Goal: Transaction & Acquisition: Purchase product/service

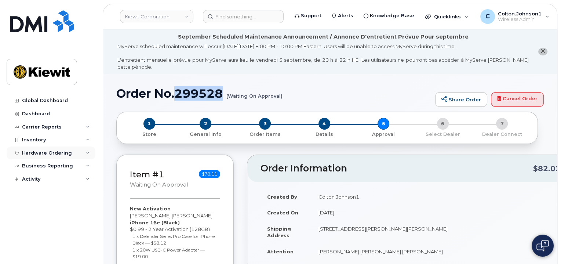
click at [88, 154] on icon at bounding box center [88, 153] width 4 height 4
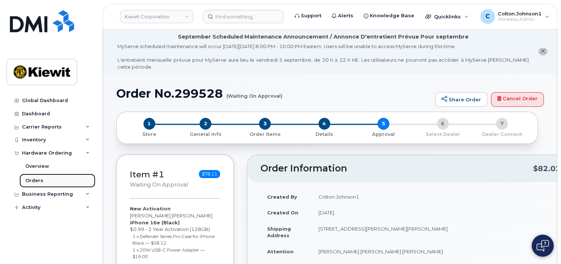
click at [64, 176] on link "Orders" at bounding box center [57, 181] width 76 height 14
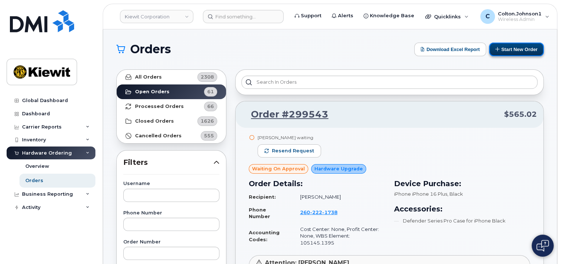
click at [503, 54] on button "Start New Order" at bounding box center [516, 50] width 55 height 14
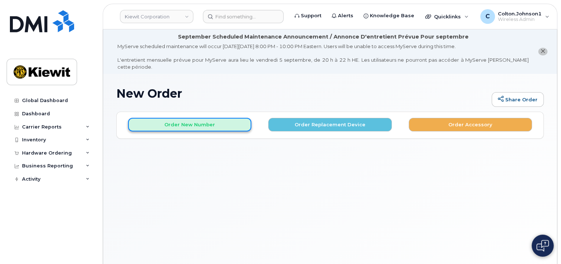
click at [182, 119] on button "Order New Number" at bounding box center [189, 125] width 123 height 14
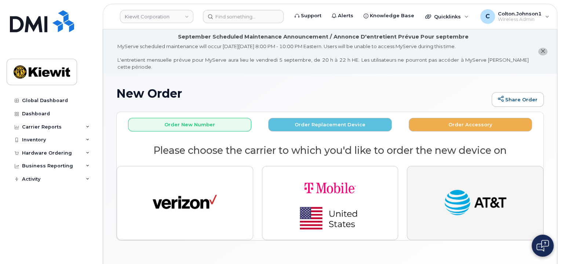
click at [471, 197] on img "button" at bounding box center [475, 202] width 64 height 33
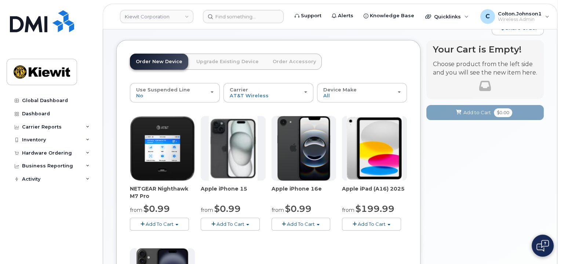
scroll to position [73, 0]
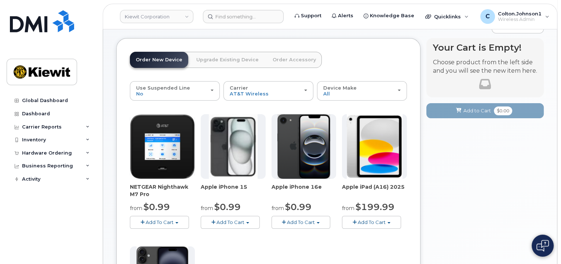
click at [246, 217] on button "Add To Cart" at bounding box center [230, 222] width 59 height 13
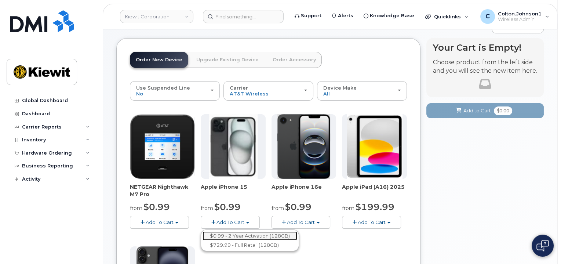
click at [247, 231] on link "$0.99 - 2 Year Activation (128GB)" at bounding box center [250, 235] width 95 height 9
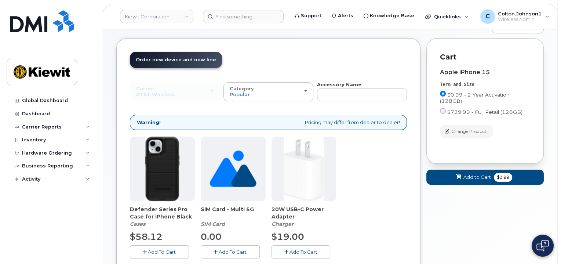
click at [143, 250] on icon "button" at bounding box center [145, 252] width 4 height 5
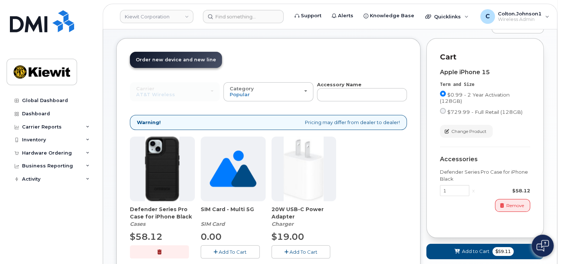
click at [290, 245] on button "Add To Cart" at bounding box center [301, 251] width 59 height 13
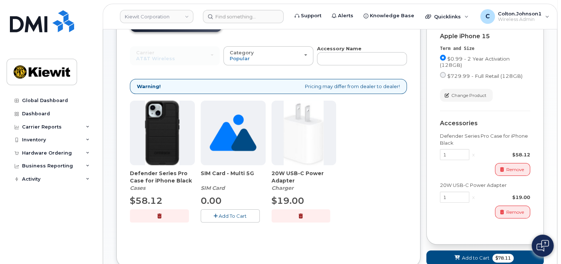
scroll to position [110, 0]
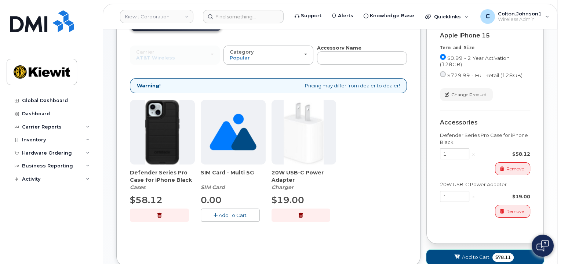
click at [471, 254] on button "Add to Cart $78.11" at bounding box center [485, 257] width 117 height 15
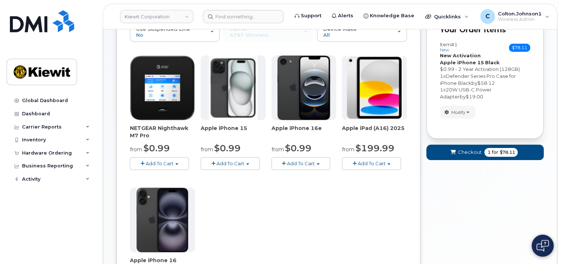
scroll to position [184, 0]
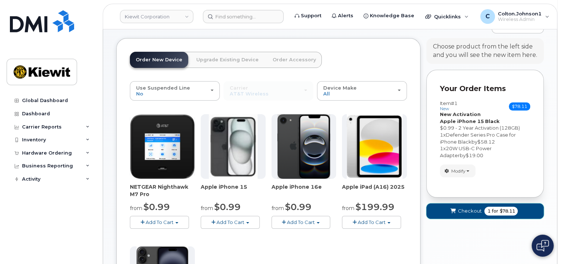
click at [463, 207] on span "Checkout" at bounding box center [470, 210] width 24 height 7
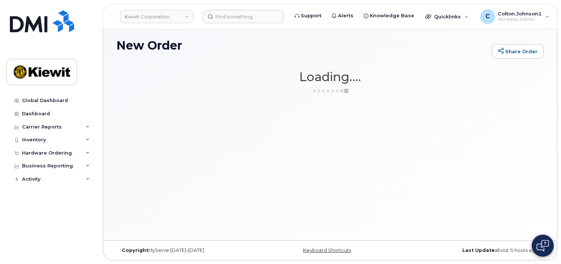
scroll to position [41, 0]
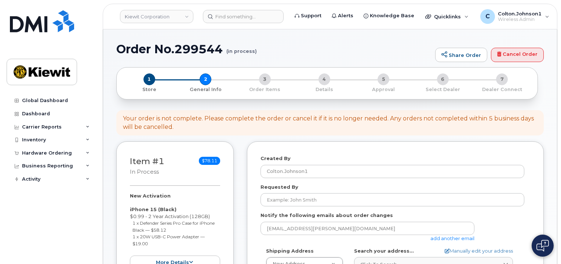
select select
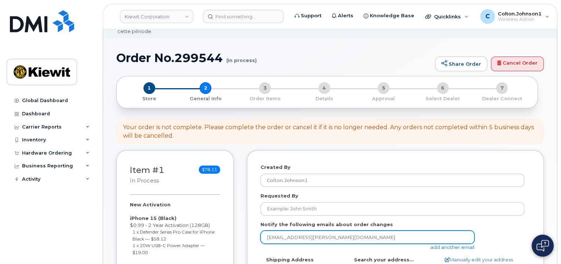
scroll to position [37, 0]
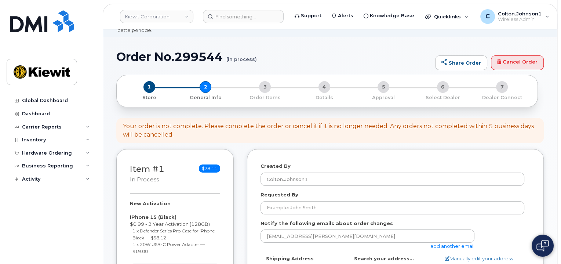
click at [460, 243] on link "add another email" at bounding box center [453, 246] width 44 height 6
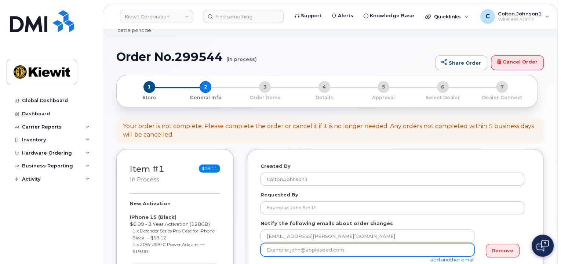
click at [379, 243] on input "email" at bounding box center [368, 249] width 214 height 13
paste input "[PERSON_NAME].[PERSON_NAME]"
type input "[PERSON_NAME][EMAIL_ADDRESS][PERSON_NAME][PERSON_NAME][DOMAIN_NAME]"
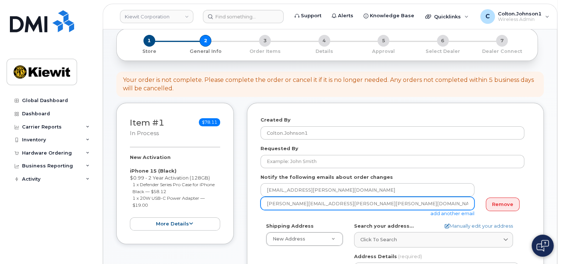
scroll to position [110, 0]
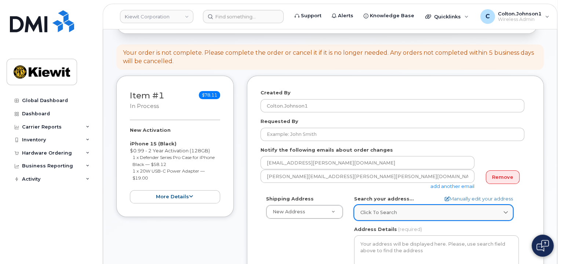
click at [379, 209] on span "Click to search" at bounding box center [379, 212] width 37 height 7
paste input "3831 Technology Forest Blvd. The Woodlands, TX 773841"
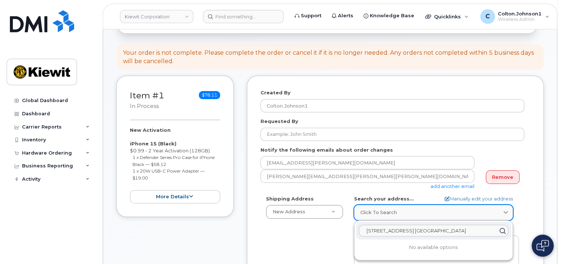
scroll to position [0, 2]
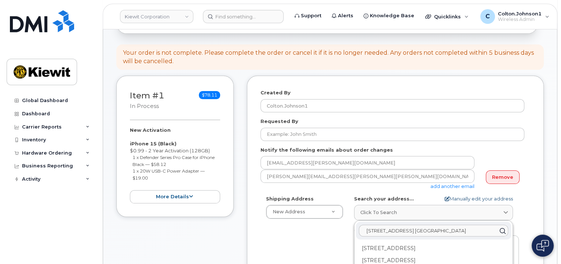
type input "3831 Technology Forest Blvd. The Woodlands, TX 773841"
click at [479, 195] on link "Manually edit your address" at bounding box center [479, 198] width 68 height 7
select select
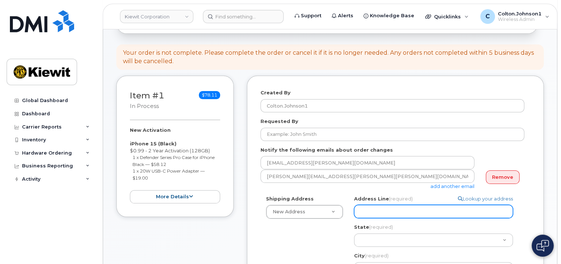
click at [409, 206] on input "Address Line (required)" at bounding box center [433, 211] width 159 height 13
paste input "3831 Technology Forest Blvd"
select select
type input "3831 Technology Forest Blvd"
select select
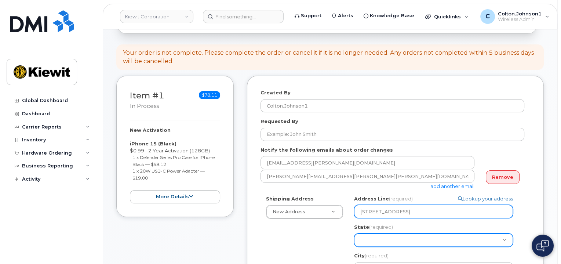
type input "3831 Technology Forest Blvd."
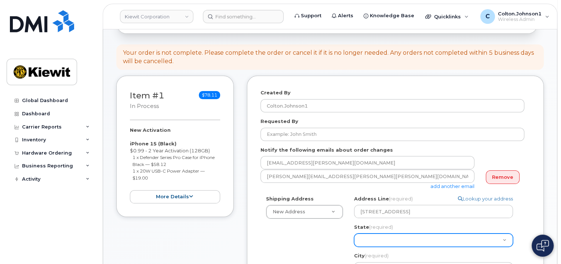
click at [376, 233] on select "Alabama Alaska American Samoa Arizona Arkansas California Colorado Connecticut …" at bounding box center [433, 239] width 159 height 13
select select "TX"
click at [354, 233] on select "Alabama Alaska American Samoa Arizona Arkansas California Colorado Connecticut …" at bounding box center [433, 239] width 159 height 13
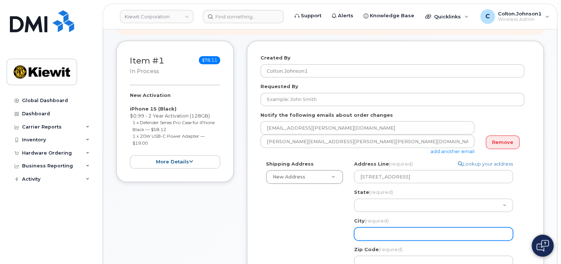
scroll to position [147, 0]
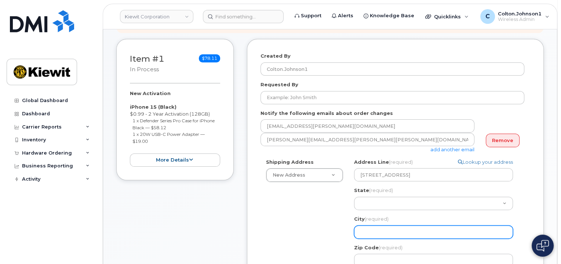
click at [389, 225] on input "City (required)" at bounding box center [433, 231] width 159 height 13
paste input "The Woodlands"
select select
click at [435, 229] on input "The Woodlands" at bounding box center [433, 231] width 159 height 13
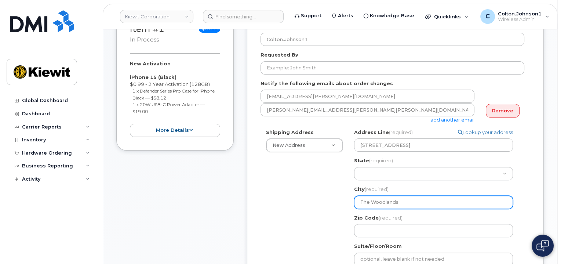
scroll to position [184, 0]
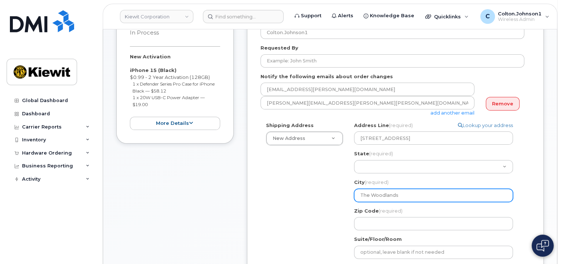
type input "The Woodlands"
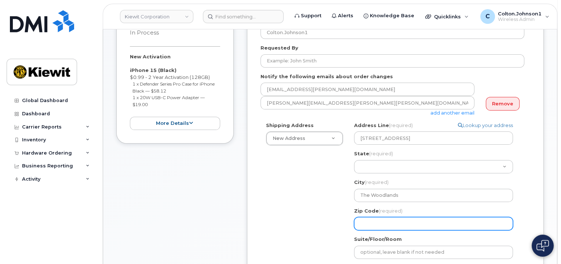
click at [402, 217] on input "Zip Code (required)" at bounding box center [433, 223] width 159 height 13
paste input "773841"
select select
type input "773841"
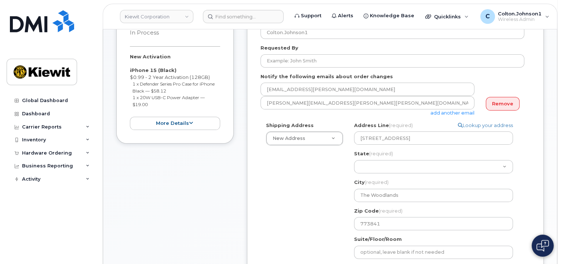
click at [523, 198] on div "TX The Woodlands Search your address... Manually edit your address Click to sea…" at bounding box center [437, 221] width 176 height 199
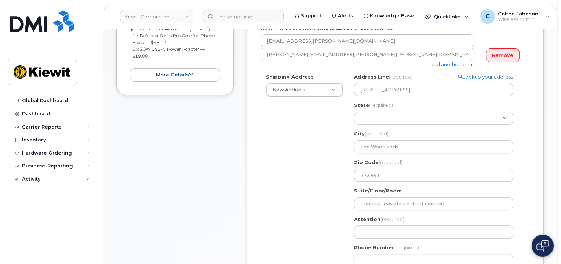
scroll to position [257, 0]
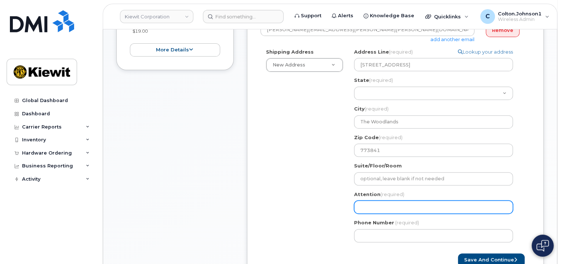
click at [400, 204] on input "Attention (required)" at bounding box center [433, 206] width 159 height 13
click at [396, 201] on input "Attention (required)" at bounding box center [433, 206] width 159 height 13
paste input "Fredrick Gaines"
select select
click at [426, 200] on input "Fredrick Gaines" at bounding box center [433, 206] width 159 height 13
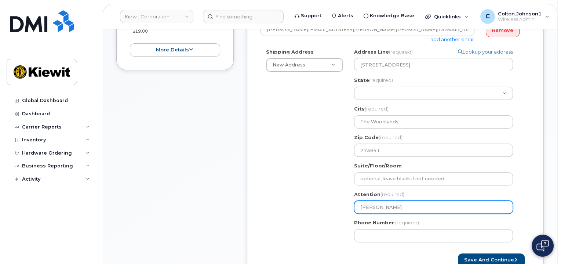
type input "Fredrick Gaines"
paste input "Jarred.Duet"
select select
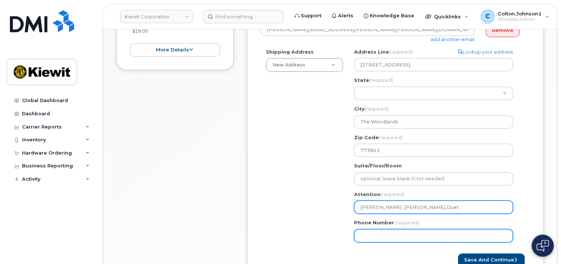
type input "Fredrick Gaines Jarred.Duet"
click at [424, 229] on input "Phone Number" at bounding box center [433, 235] width 159 height 13
type input "877772770"
select select
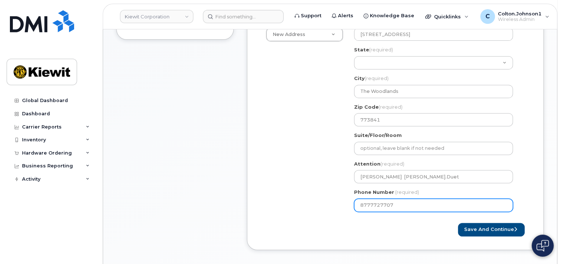
scroll to position [330, 0]
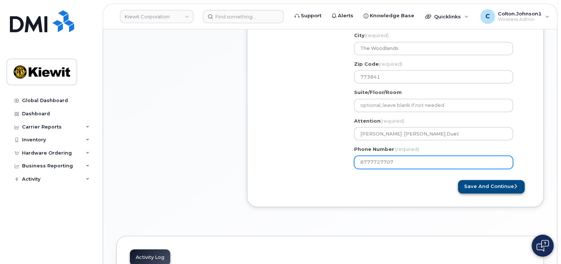
type input "8777727707"
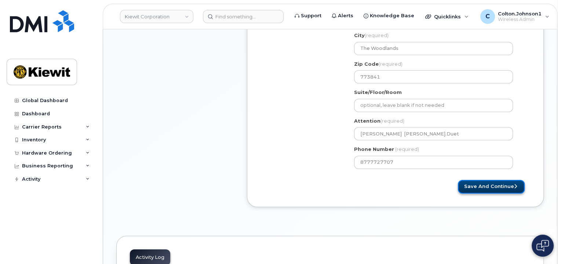
click at [495, 180] on button "Save and Continue" at bounding box center [491, 187] width 67 height 14
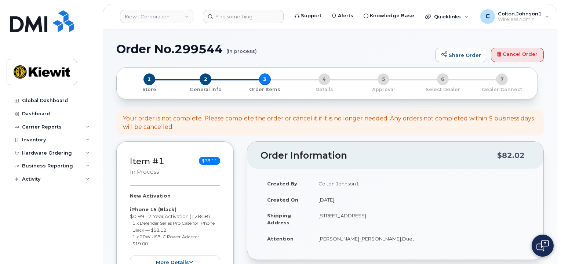
select select
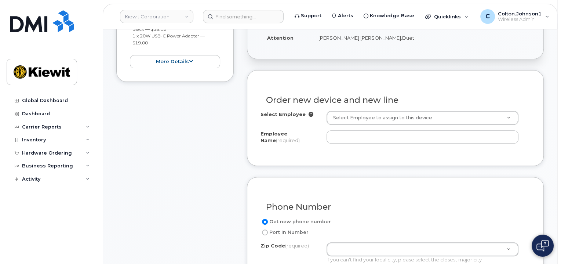
scroll to position [294, 0]
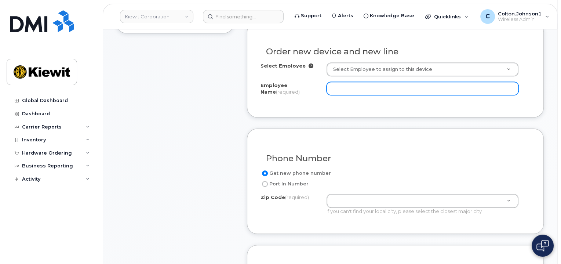
click at [358, 83] on input "Employee Name (required)" at bounding box center [423, 88] width 192 height 13
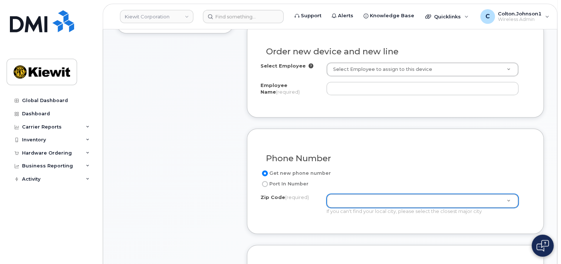
paste input "[PERSON_NAME]"
type input "[PERSON_NAME]"
type input "Fredrick Gaines"
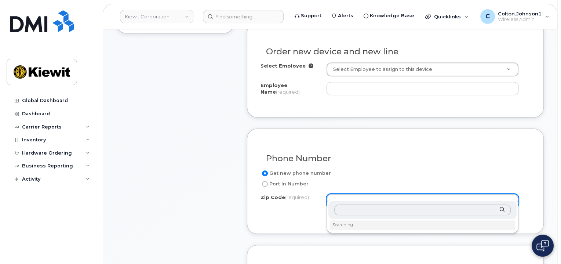
paste input "Fredrick Gaines"
type input "Fredrick Gaines"
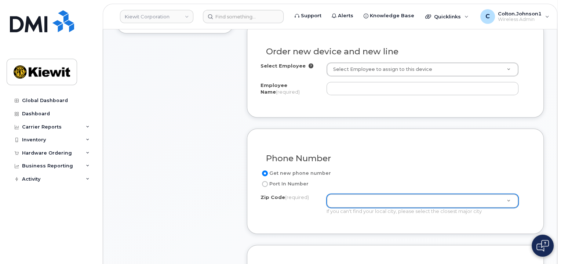
paste input "Fredrick Gaines"
type input "Fredrick Gaines"
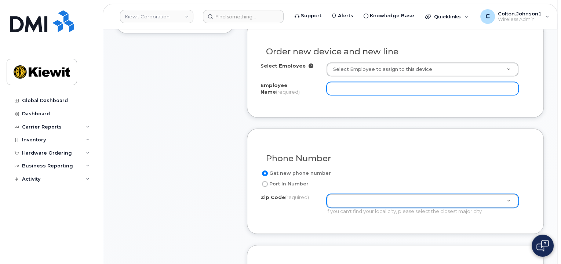
click at [347, 82] on input "Employee Name (required)" at bounding box center [423, 88] width 192 height 13
paste input "Fredrick Gaines"
type input "Fredrick Gaines"
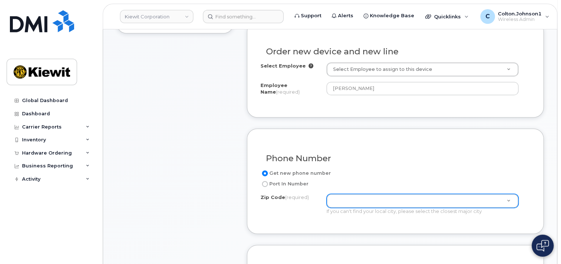
paste input "773841"
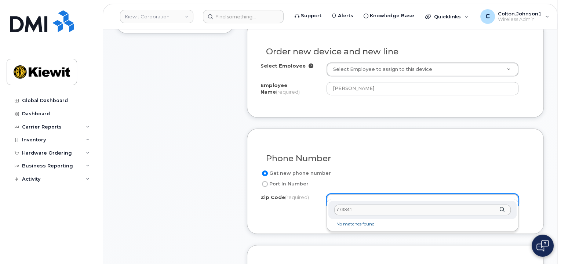
click at [377, 211] on input "773841" at bounding box center [422, 209] width 177 height 11
type input "773841"
click at [386, 213] on input "773841" at bounding box center [422, 209] width 177 height 11
type input "77384"
type input "77384 (Conroe, TX)"
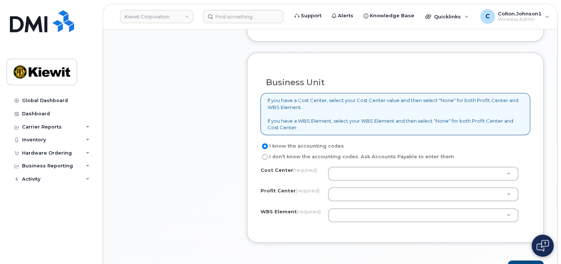
scroll to position [587, 0]
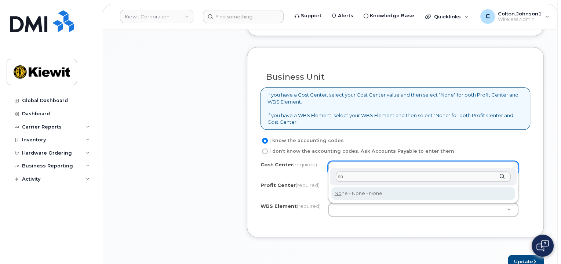
type input "no"
type input "None"
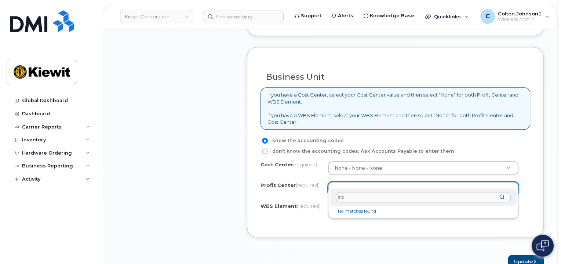
type input "m"
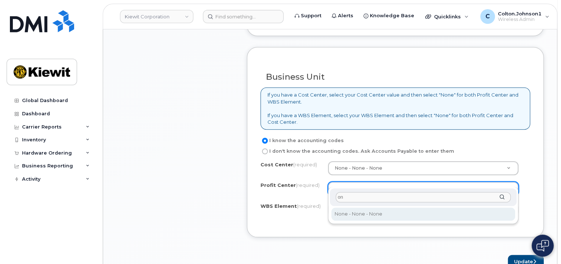
type input "o"
type input "no"
select select "None"
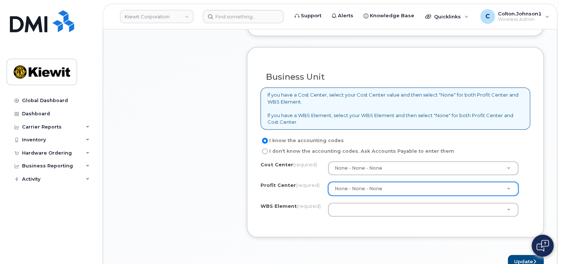
click at [357, 189] on div "Cost Center (required) None - None - None None Profit Center (required) None - …" at bounding box center [396, 192] width 270 height 62
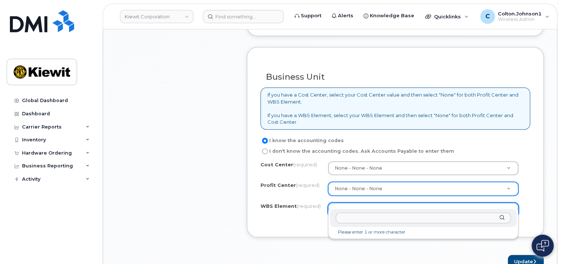
type input "106220.2112"
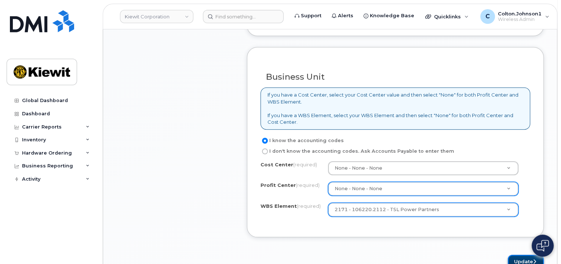
click at [511, 255] on button "Update" at bounding box center [526, 262] width 36 height 14
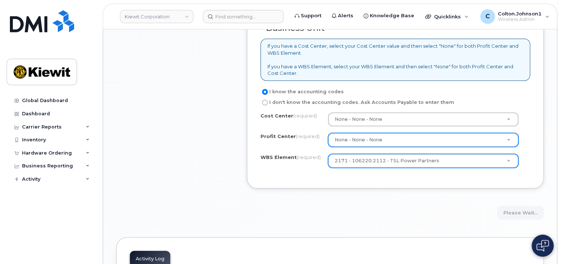
scroll to position [661, 0]
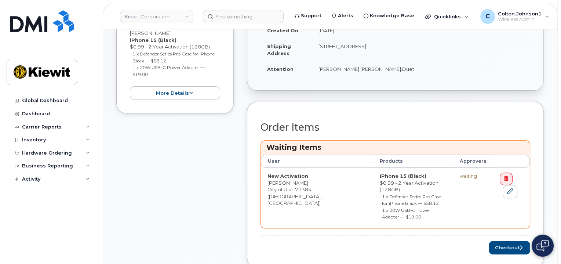
scroll to position [258, 0]
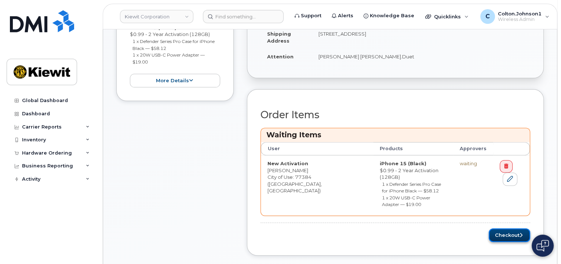
click at [505, 228] on button "Checkout" at bounding box center [509, 235] width 41 height 14
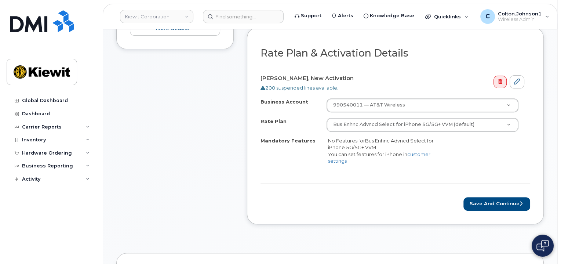
scroll to position [257, 0]
click at [480, 197] on button "Save and Continue" at bounding box center [497, 204] width 67 height 14
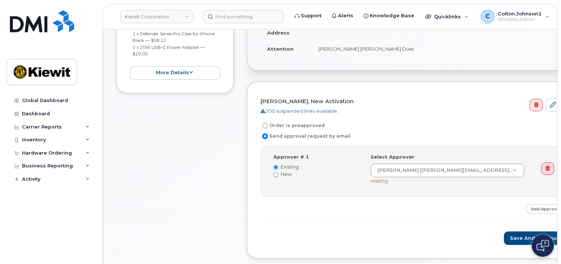
scroll to position [220, 0]
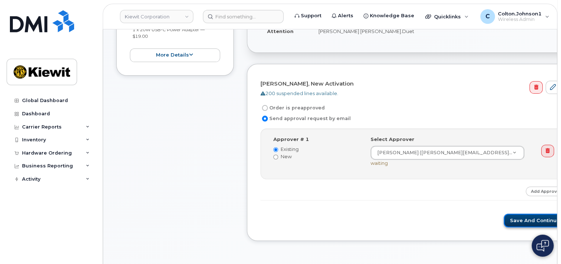
click at [504, 214] on button "Save and Continue" at bounding box center [535, 221] width 62 height 14
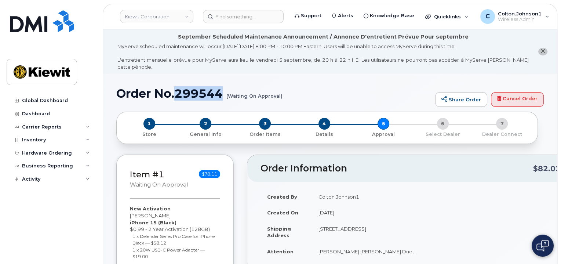
drag, startPoint x: 177, startPoint y: 82, endPoint x: 223, endPoint y: 84, distance: 45.9
click at [223, 87] on h1 "Order No.299544 (Waiting On Approval)" at bounding box center [273, 93] width 315 height 13
copy h1 "299544"
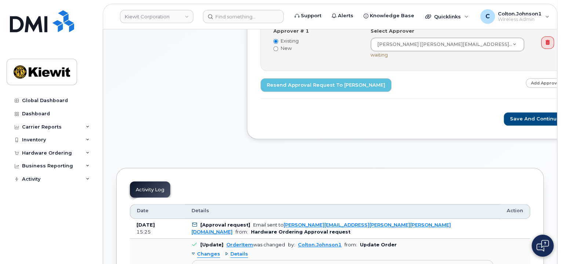
scroll to position [330, 0]
